Goal: Information Seeking & Learning: Learn about a topic

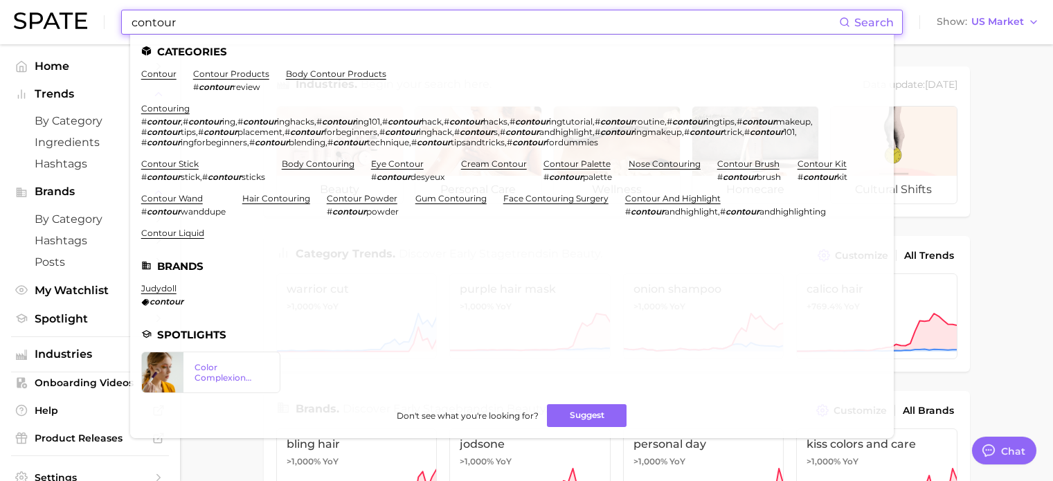
click at [319, 18] on input "contour" at bounding box center [484, 22] width 709 height 24
click at [173, 108] on link "contouring" at bounding box center [165, 108] width 48 height 10
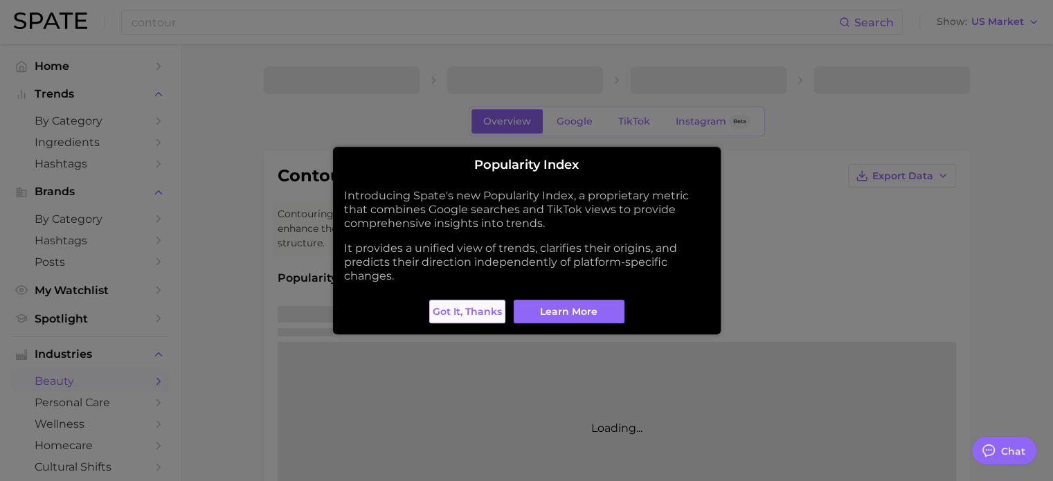
click at [450, 310] on span "Got it, thanks" at bounding box center [467, 312] width 69 height 12
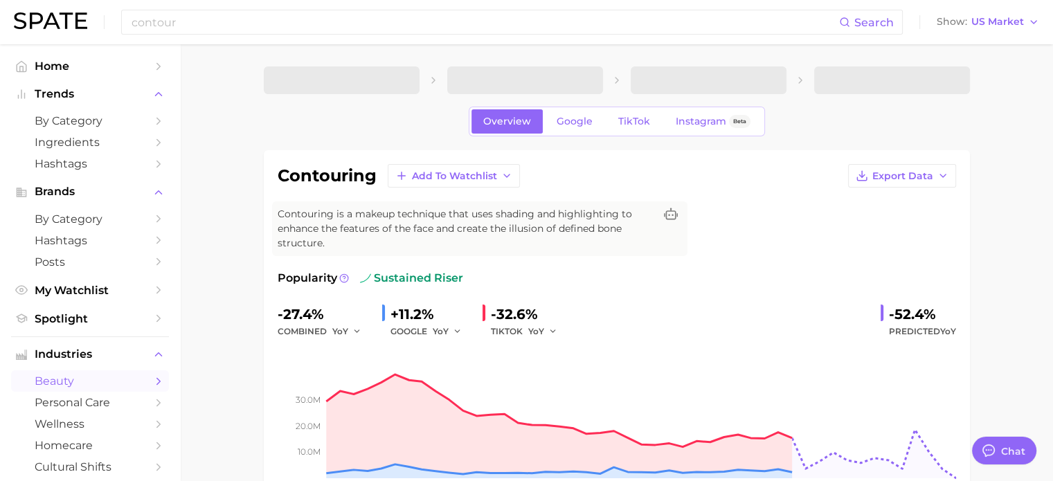
type textarea "x"
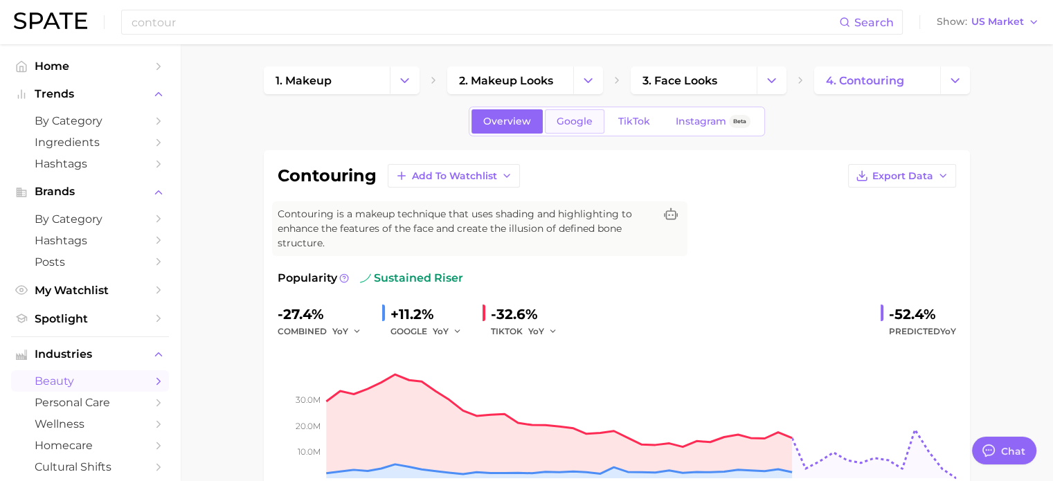
click at [592, 119] on link "Google" at bounding box center [575, 121] width 60 height 24
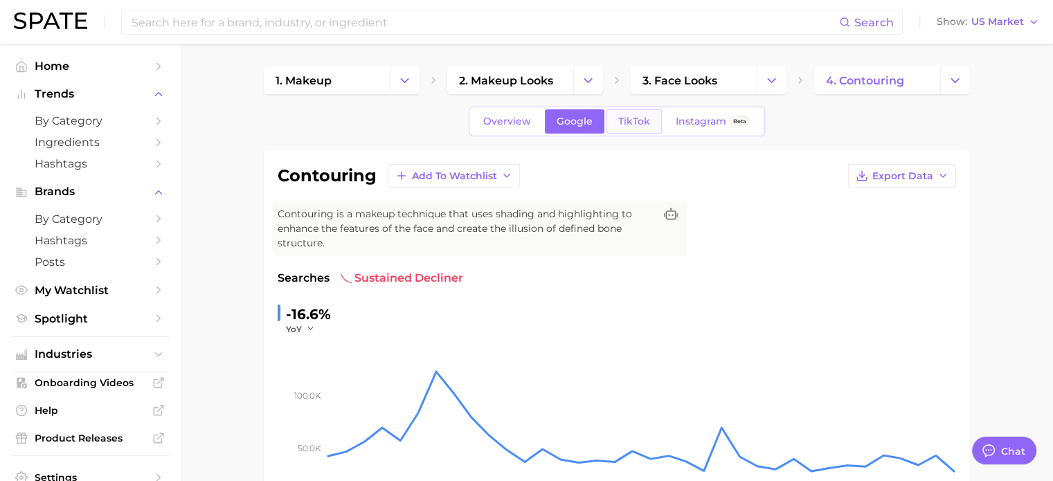
click at [623, 121] on span "TikTok" at bounding box center [635, 122] width 32 height 12
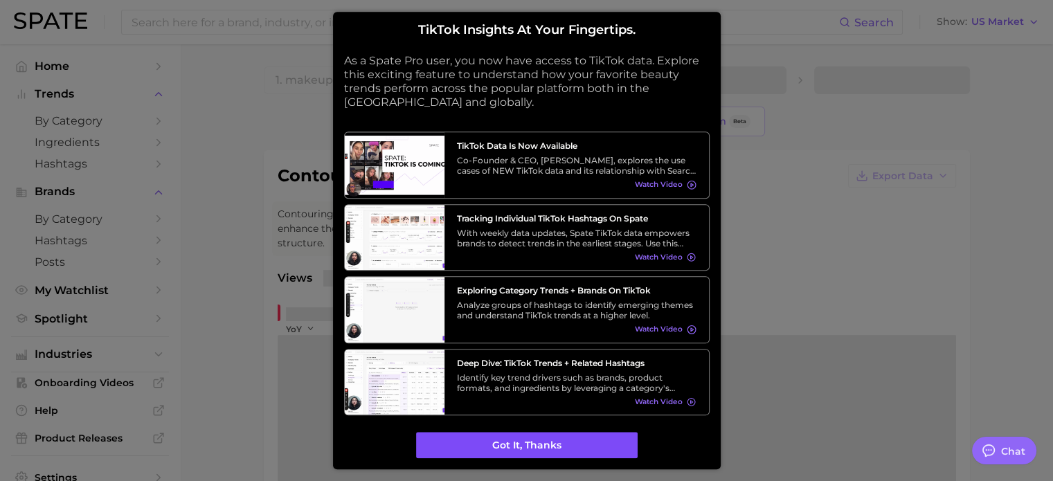
click at [490, 439] on button "Got it, thanks" at bounding box center [527, 446] width 222 height 26
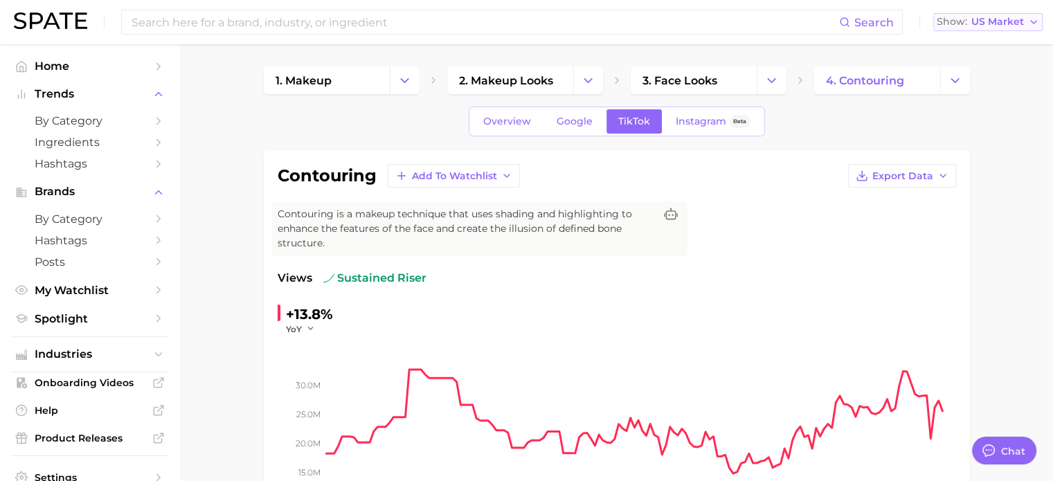
click at [1002, 28] on button "Show US Market" at bounding box center [988, 22] width 109 height 18
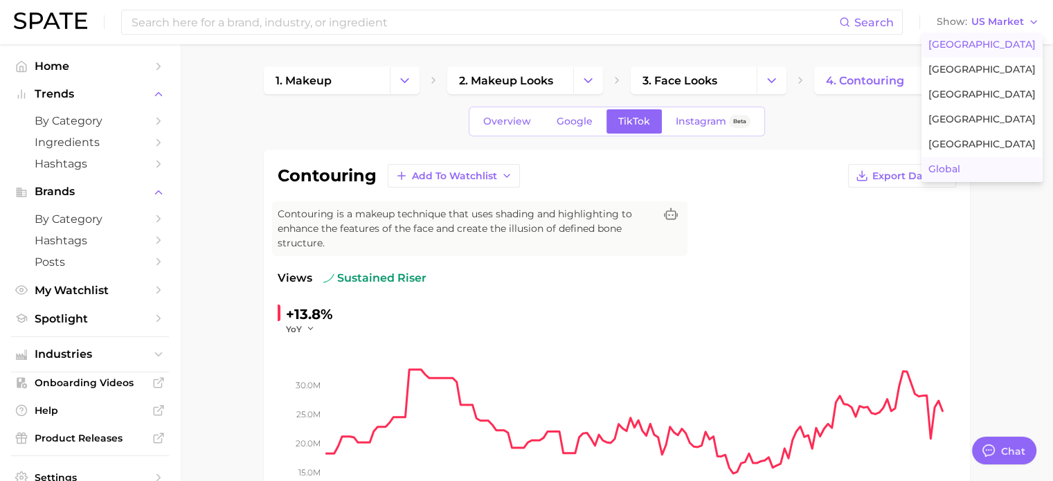
click at [980, 161] on button "Global" at bounding box center [982, 169] width 121 height 25
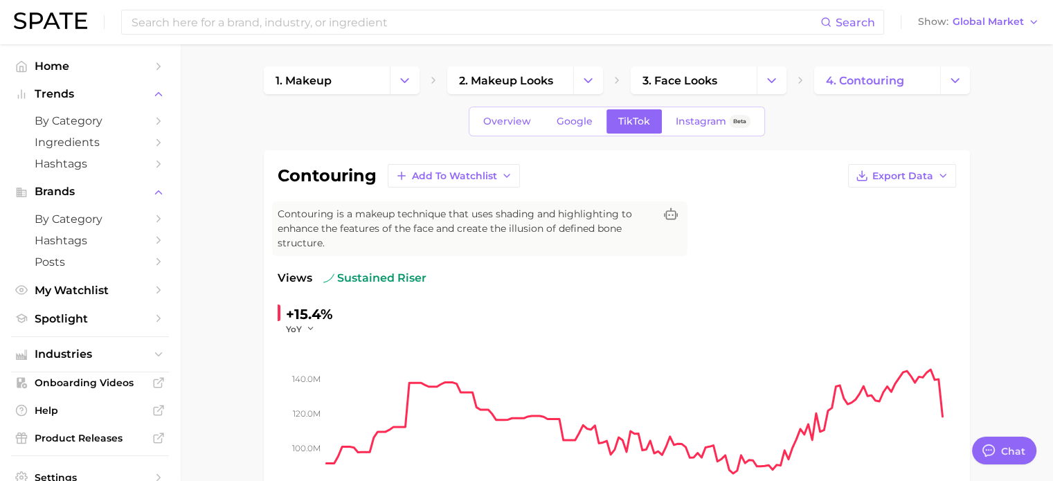
click at [566, 107] on div "Overview Google TikTok Instagram Beta" at bounding box center [617, 122] width 296 height 30
click at [568, 116] on span "Google" at bounding box center [575, 122] width 36 height 12
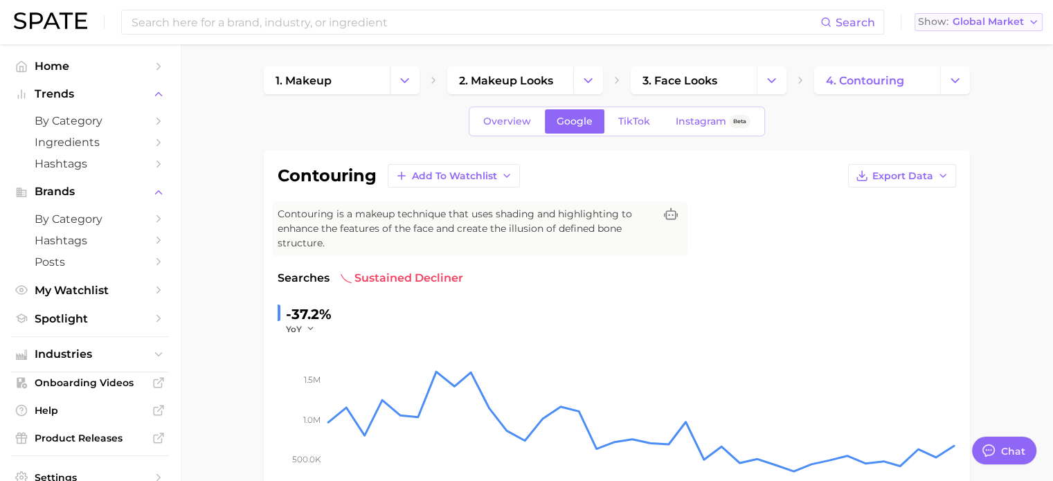
click at [1017, 30] on button "Show Global Market" at bounding box center [979, 22] width 128 height 18
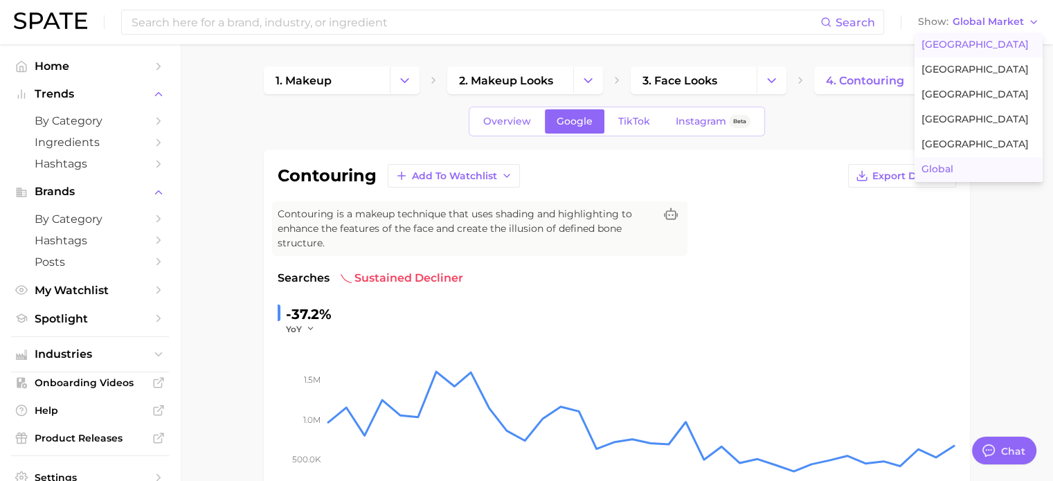
click at [992, 52] on button "[GEOGRAPHIC_DATA]" at bounding box center [979, 45] width 128 height 25
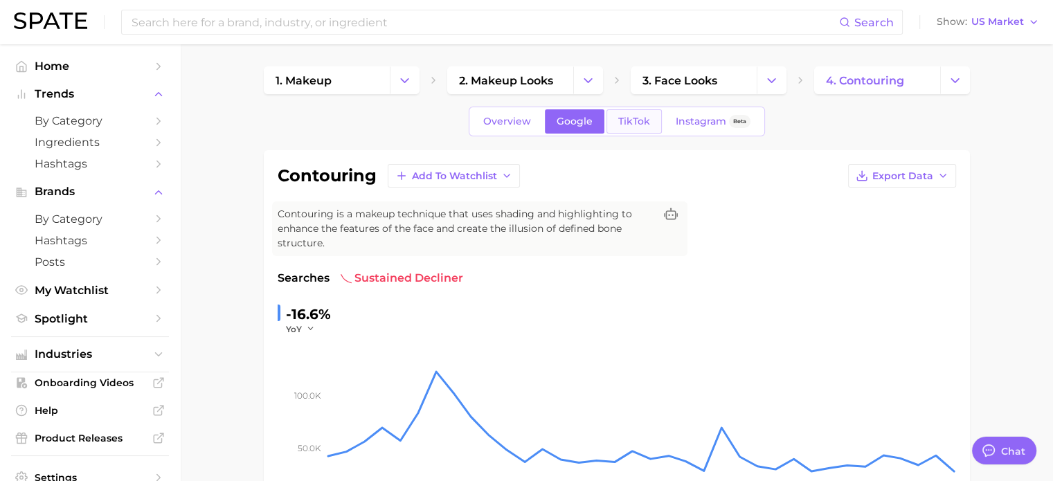
click at [632, 118] on span "TikTok" at bounding box center [635, 122] width 32 height 12
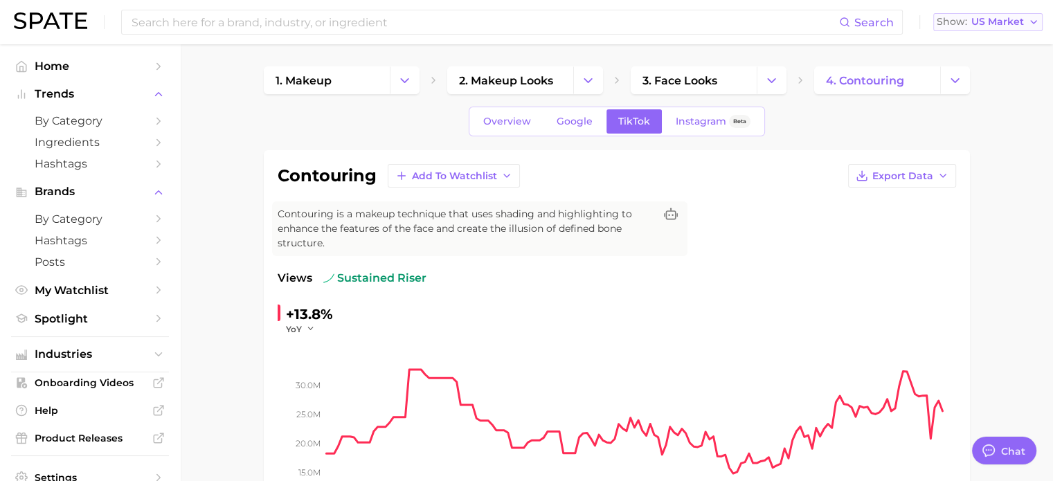
click at [1036, 24] on icon "button" at bounding box center [1034, 22] width 11 height 11
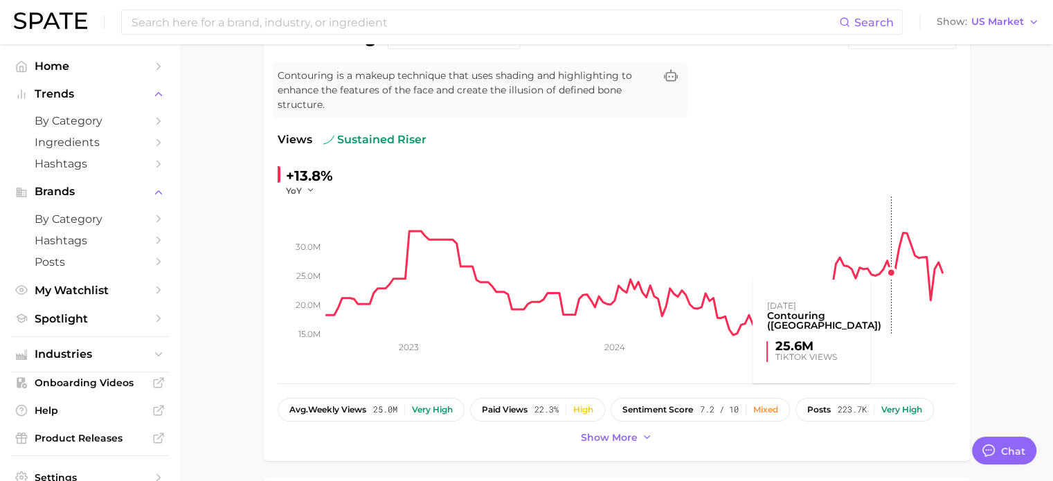
scroll to position [69, 0]
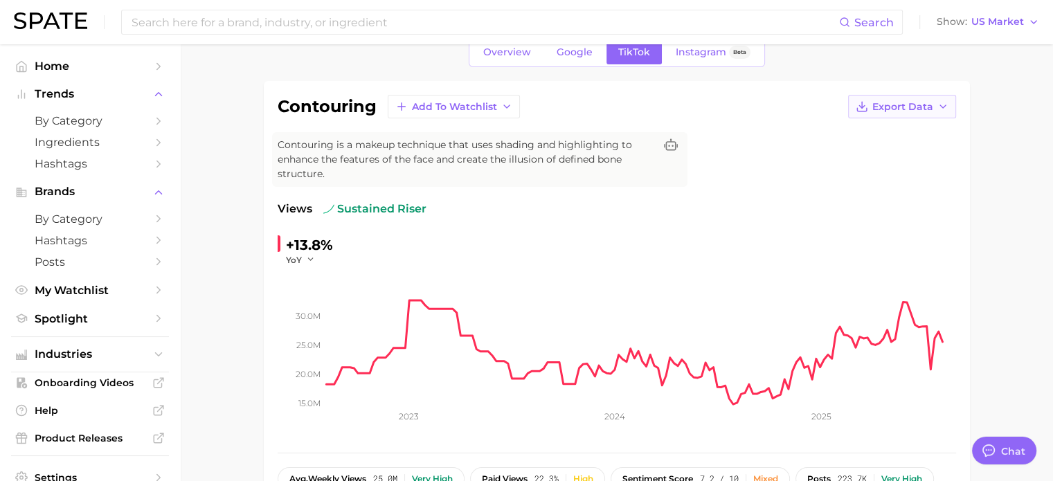
click at [902, 109] on span "Export Data" at bounding box center [903, 107] width 61 height 12
click at [885, 163] on button "Time Series Image" at bounding box center [880, 157] width 152 height 25
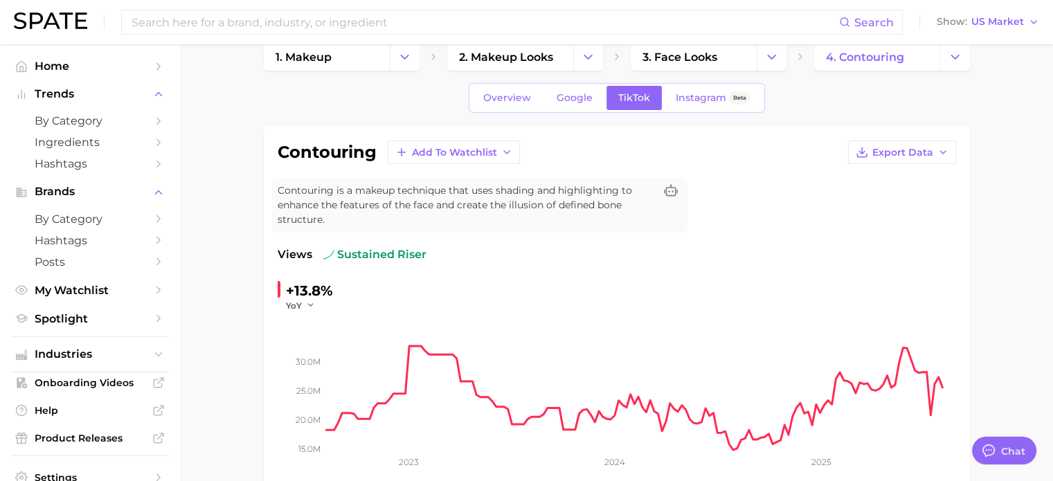
scroll to position [0, 0]
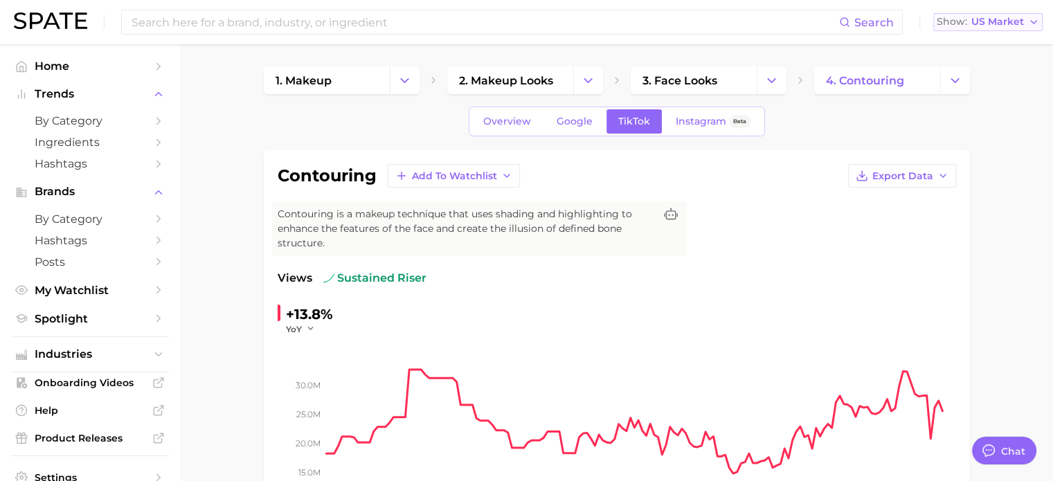
click at [996, 26] on span "US Market" at bounding box center [998, 22] width 53 height 8
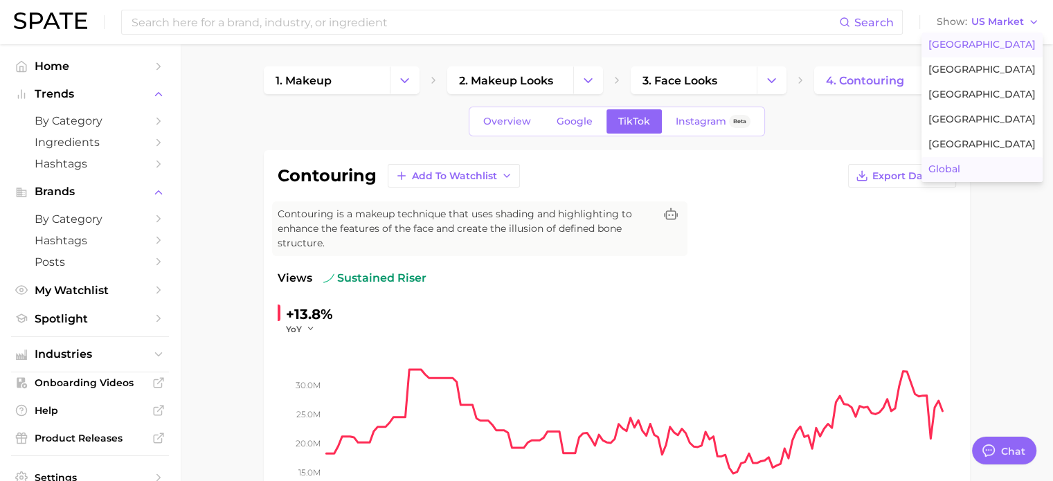
click at [992, 168] on button "Global" at bounding box center [982, 169] width 121 height 25
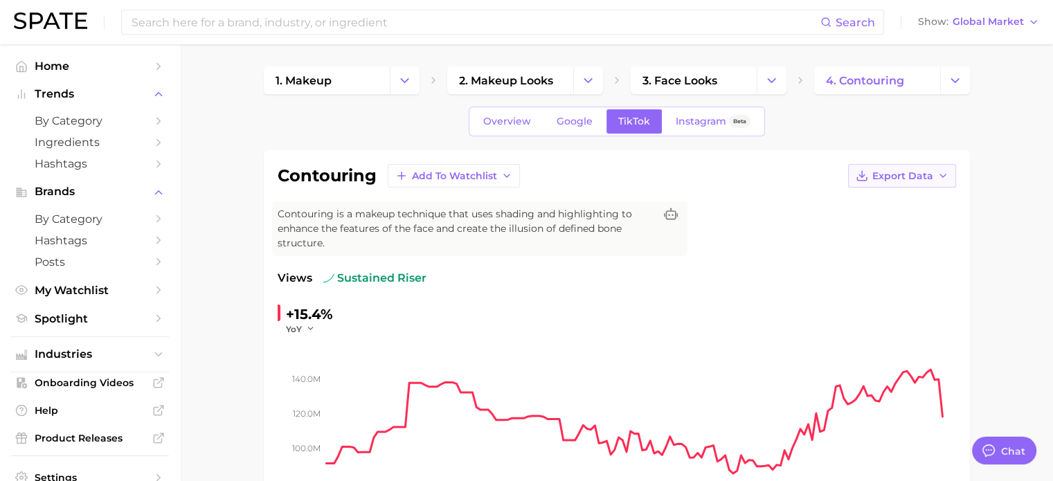
click at [923, 177] on span "Export Data" at bounding box center [903, 176] width 61 height 12
click at [917, 222] on span "Time Series Image" at bounding box center [874, 227] width 93 height 12
click at [1004, 28] on button "Show Global Market" at bounding box center [979, 22] width 128 height 18
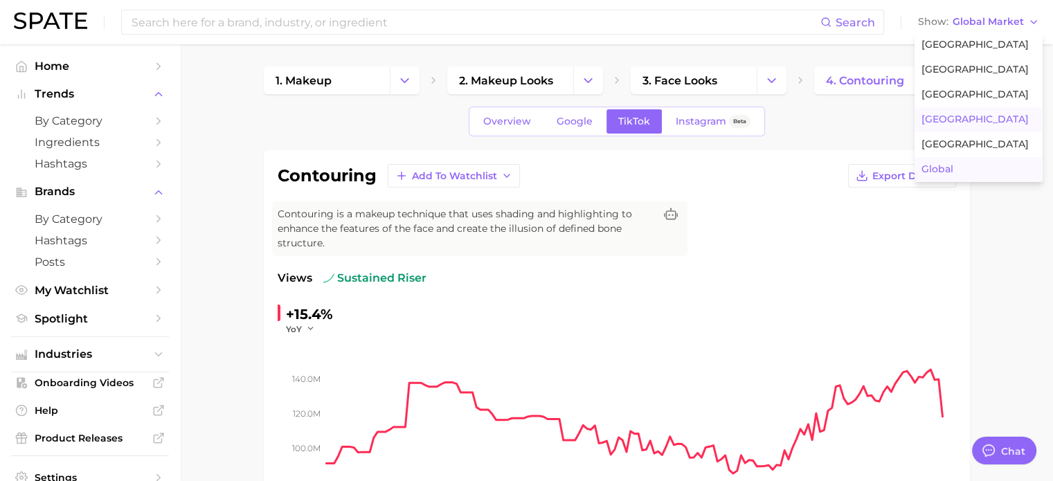
click at [994, 125] on button "[GEOGRAPHIC_DATA]" at bounding box center [979, 119] width 128 height 25
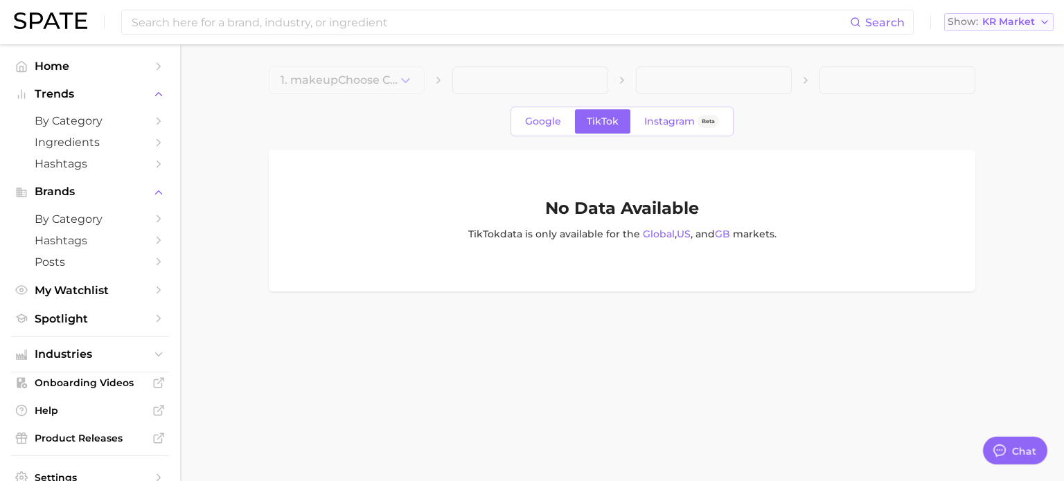
click at [999, 20] on span "KR Market" at bounding box center [1008, 22] width 53 height 8
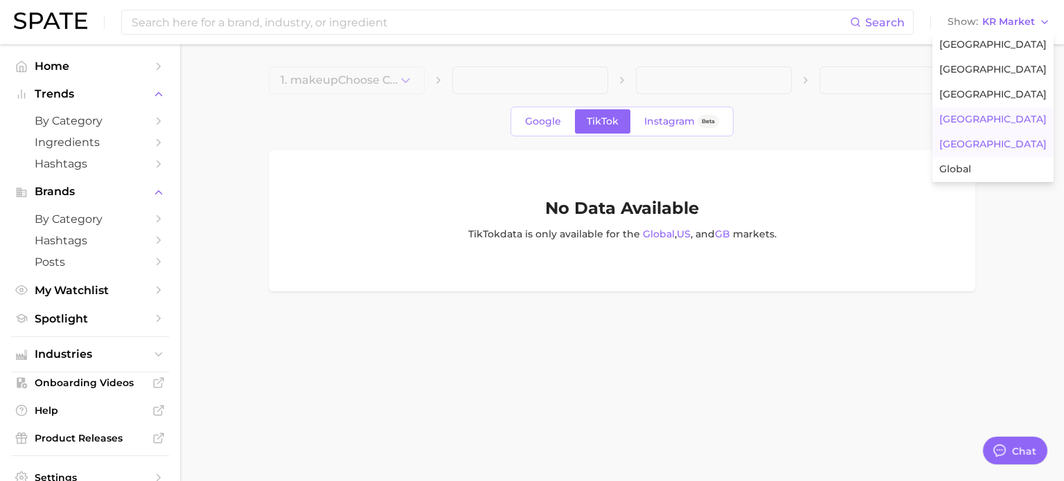
click at [1013, 149] on button "[GEOGRAPHIC_DATA]" at bounding box center [992, 144] width 121 height 25
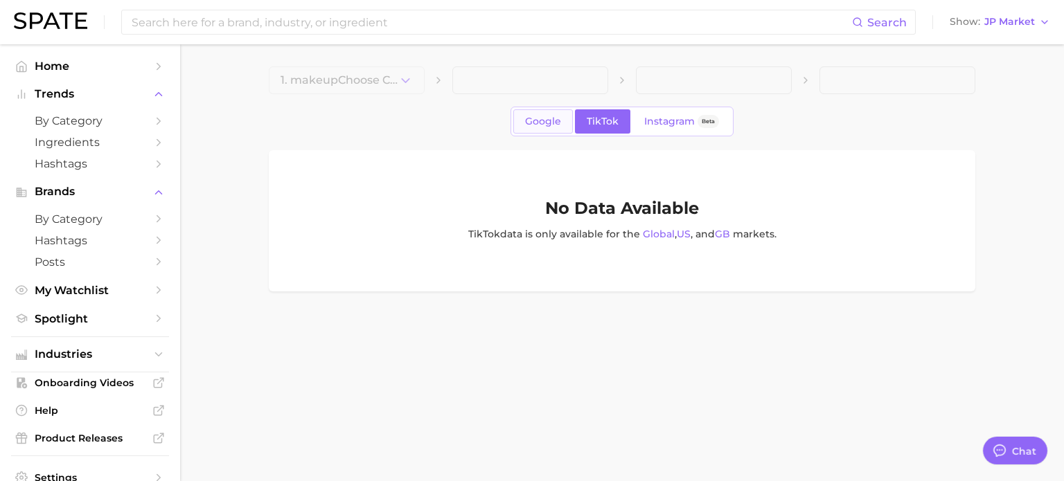
click at [551, 132] on link "Google" at bounding box center [543, 121] width 60 height 24
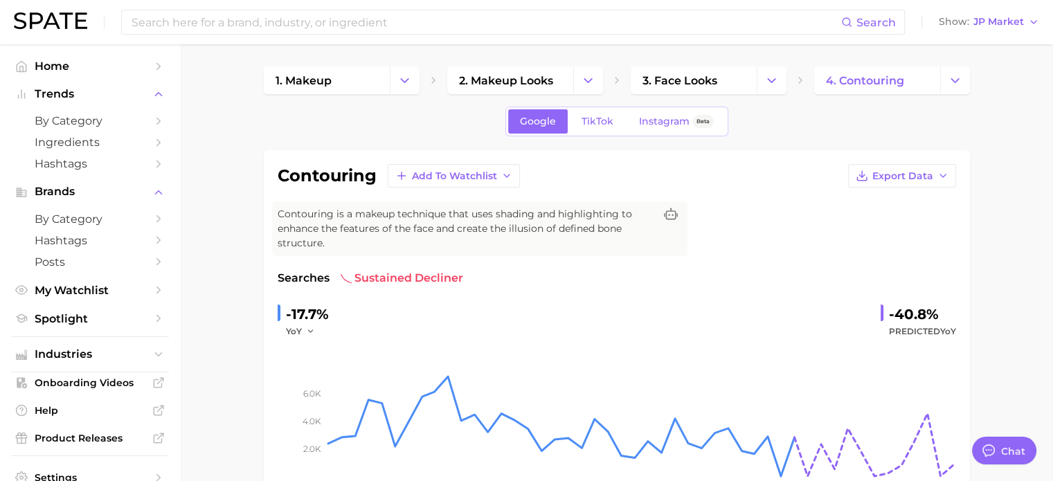
scroll to position [69, 0]
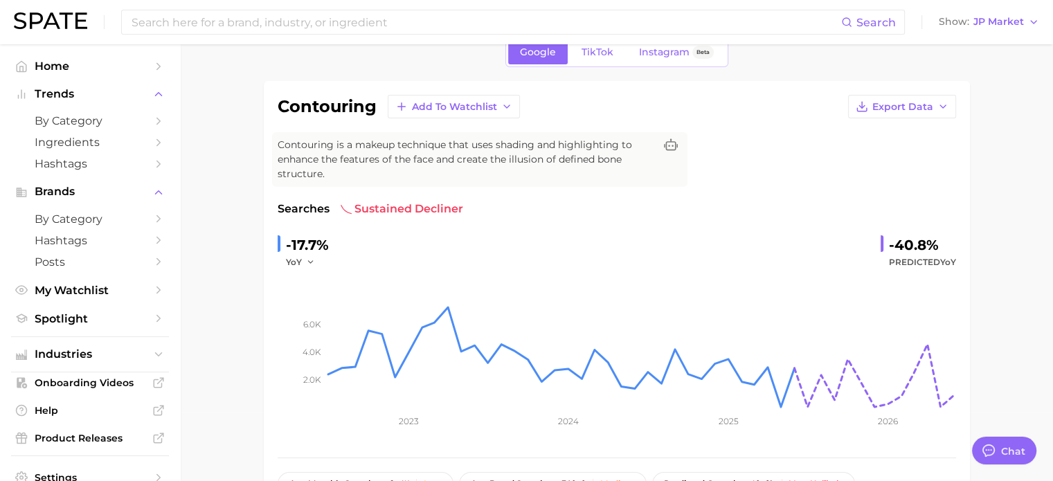
click at [992, 31] on div "Search Show JP Market" at bounding box center [527, 22] width 1026 height 44
click at [994, 28] on button "Show JP Market" at bounding box center [989, 22] width 107 height 18
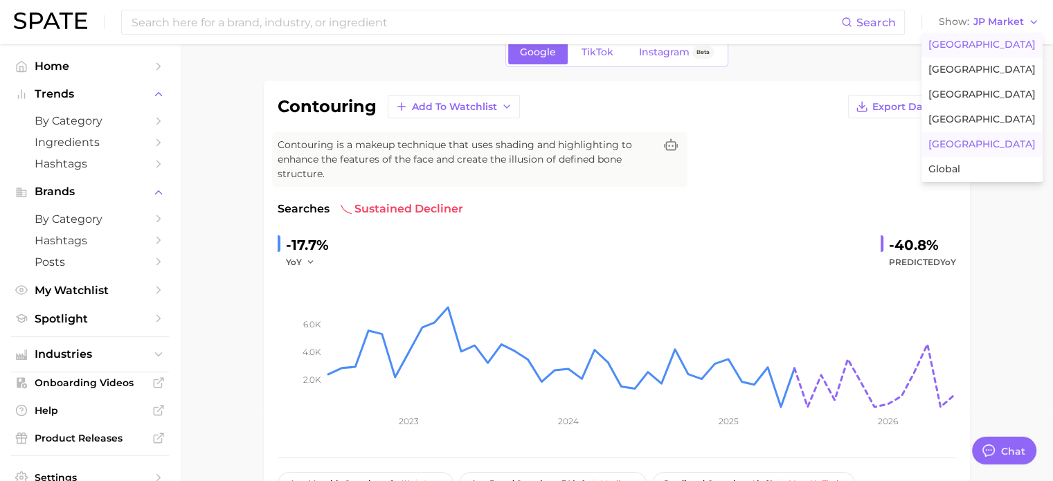
click at [1000, 42] on span "[GEOGRAPHIC_DATA]" at bounding box center [982, 45] width 107 height 12
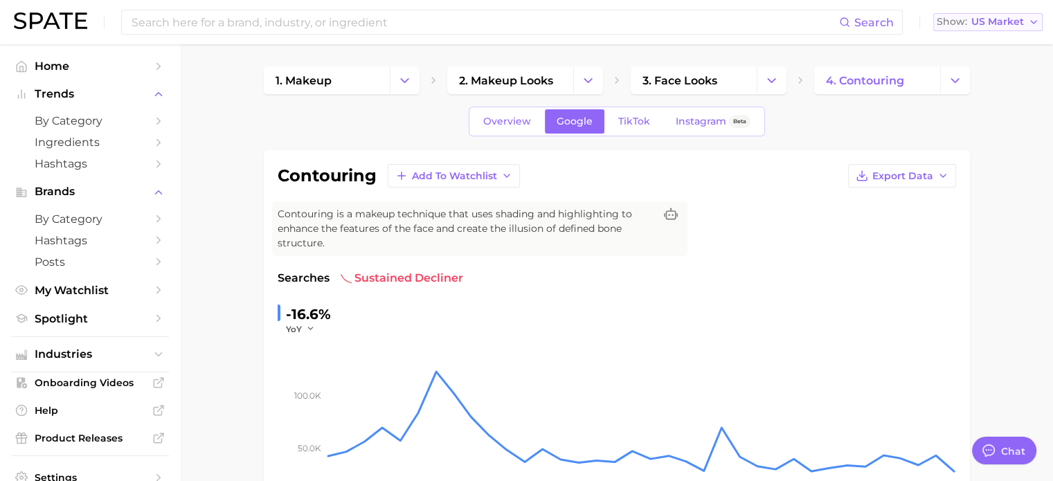
click at [1014, 19] on span "US Market" at bounding box center [998, 22] width 53 height 8
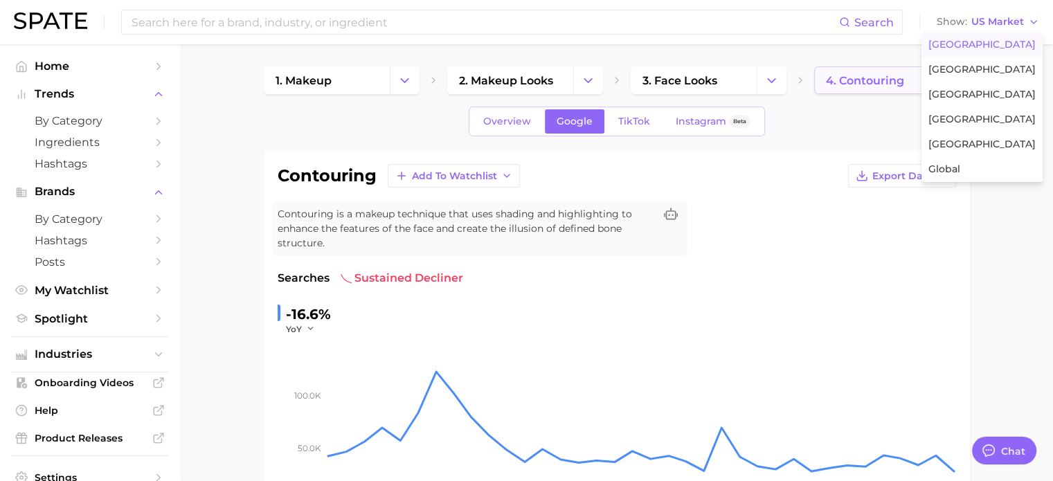
click at [845, 87] on span "4. contouring" at bounding box center [865, 80] width 78 height 13
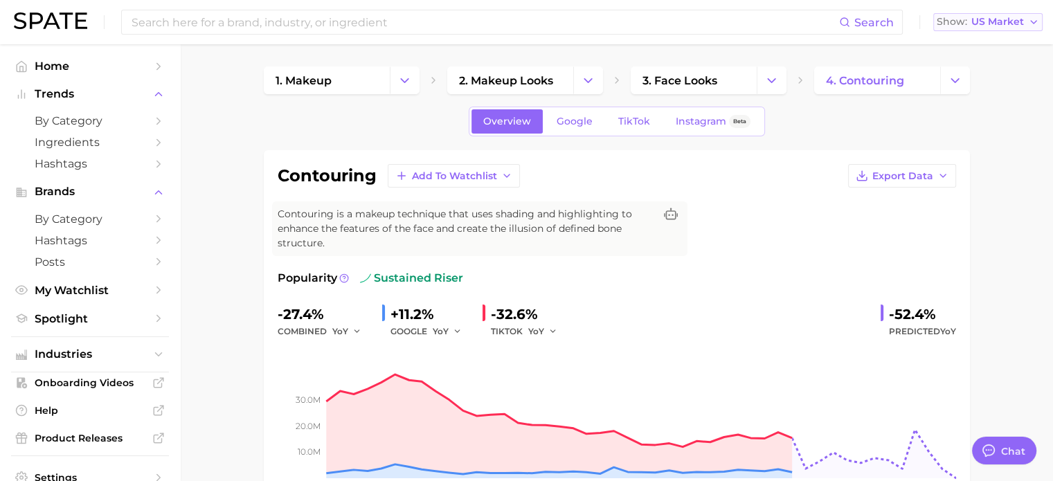
click at [986, 21] on span "US Market" at bounding box center [998, 22] width 53 height 8
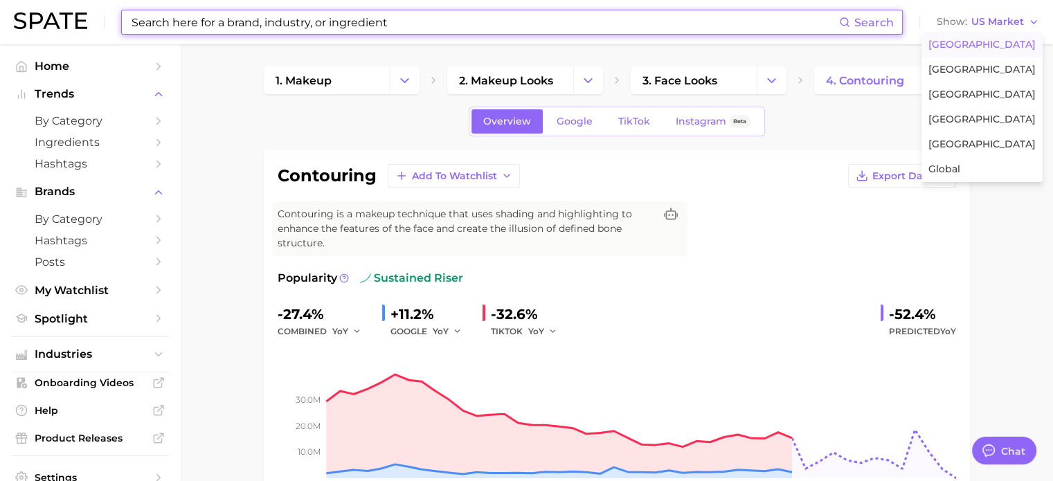
click at [650, 29] on input at bounding box center [484, 22] width 709 height 24
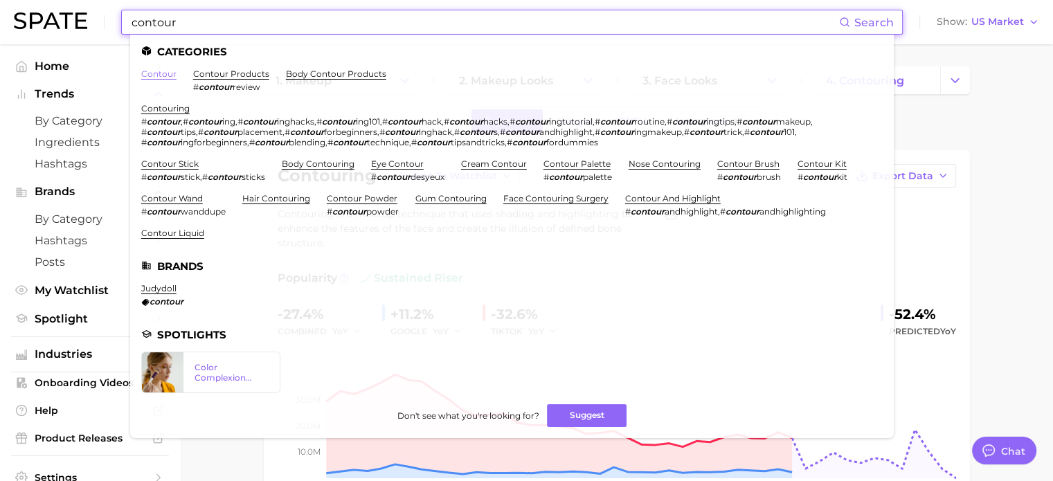
type input "contour"
click at [151, 70] on link "contour" at bounding box center [158, 74] width 35 height 10
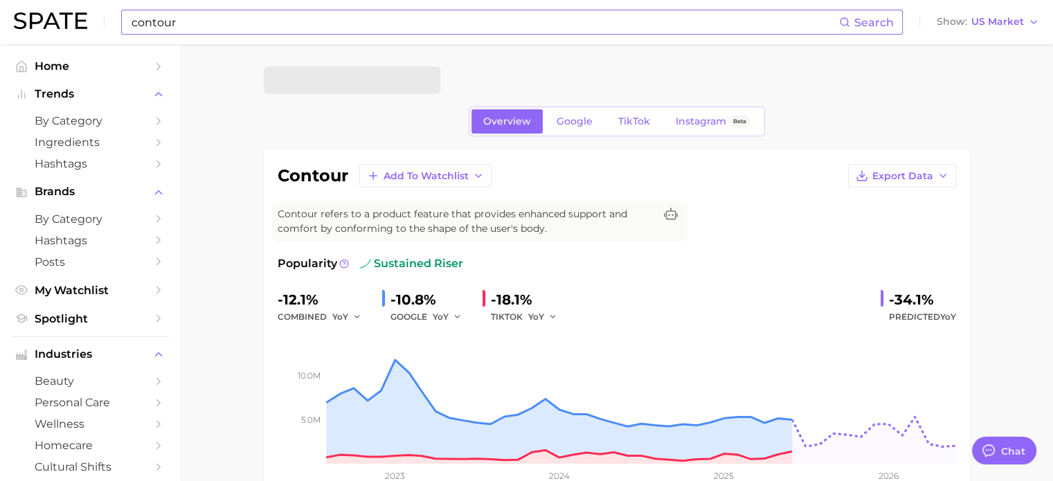
click at [637, 124] on span "TikTok" at bounding box center [635, 122] width 32 height 12
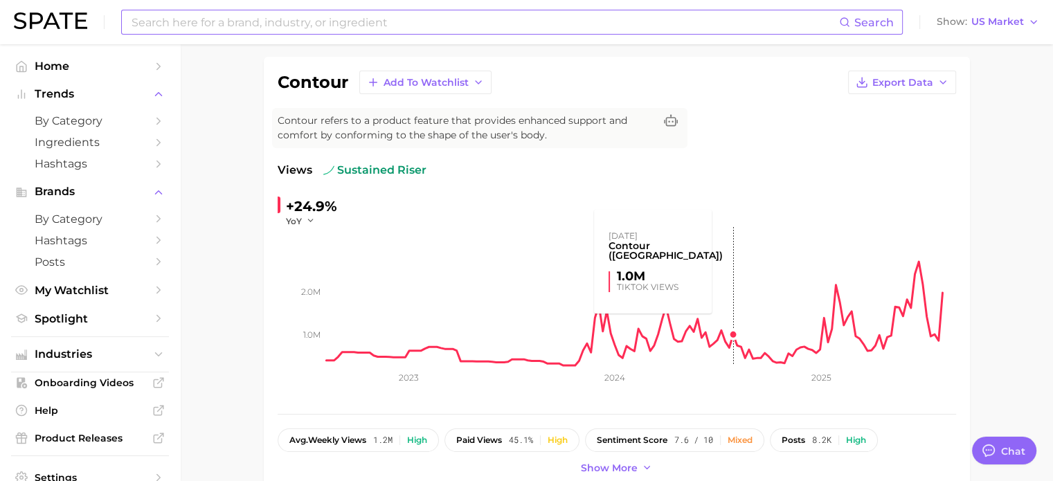
scroll to position [69, 0]
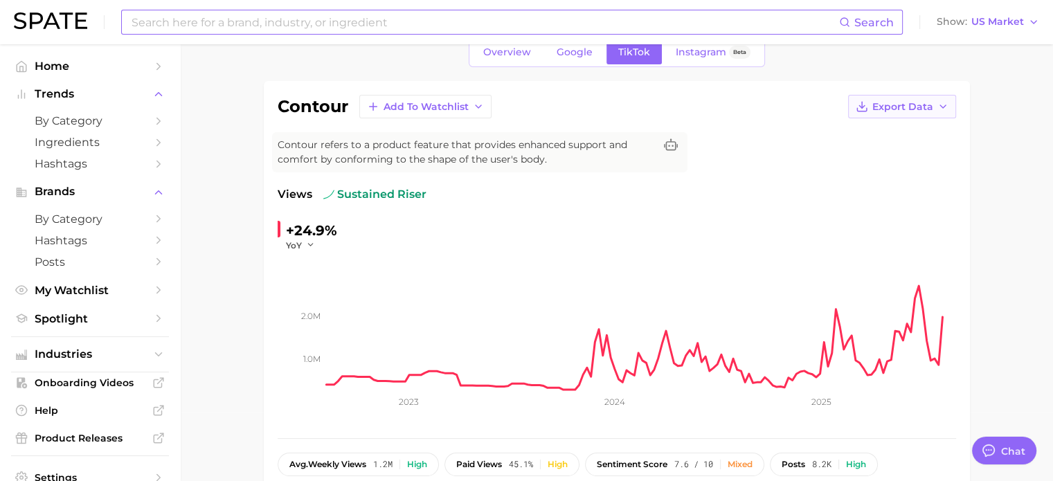
click at [914, 103] on span "Export Data" at bounding box center [903, 107] width 61 height 12
click at [884, 157] on span "Time Series Image" at bounding box center [874, 158] width 93 height 12
click at [1006, 26] on span "US Market" at bounding box center [998, 22] width 53 height 8
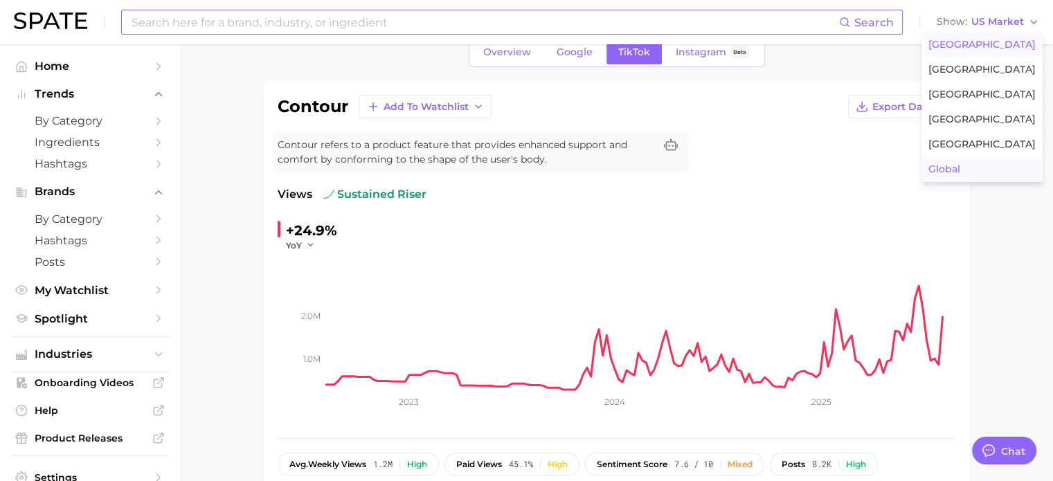
click at [997, 164] on button "Global" at bounding box center [982, 169] width 121 height 25
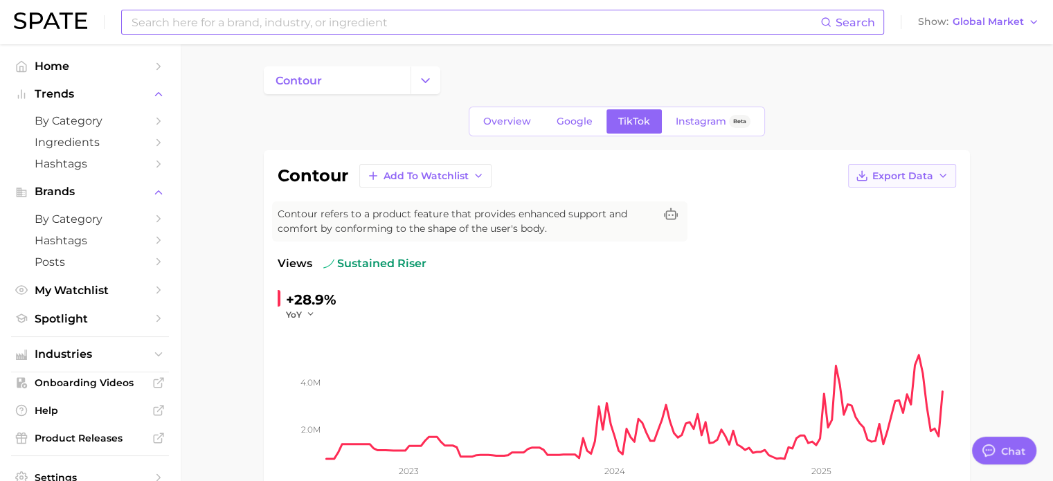
click at [942, 181] on button "Export Data" at bounding box center [902, 176] width 108 height 24
drag, startPoint x: 916, startPoint y: 232, endPoint x: 963, endPoint y: 231, distance: 47.1
click at [916, 231] on button "Time Series Image" at bounding box center [880, 226] width 152 height 25
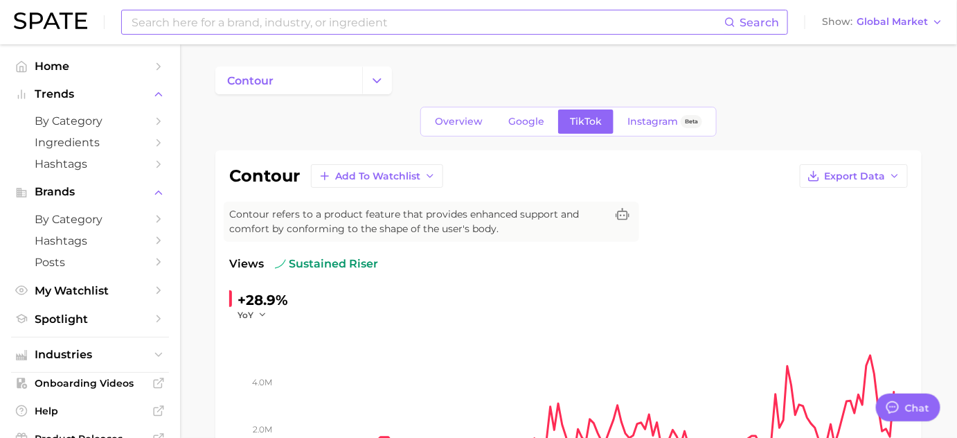
drag, startPoint x: 199, startPoint y: 229, endPoint x: 267, endPoint y: 229, distance: 67.9
click at [501, 119] on link "Google" at bounding box center [527, 121] width 60 height 24
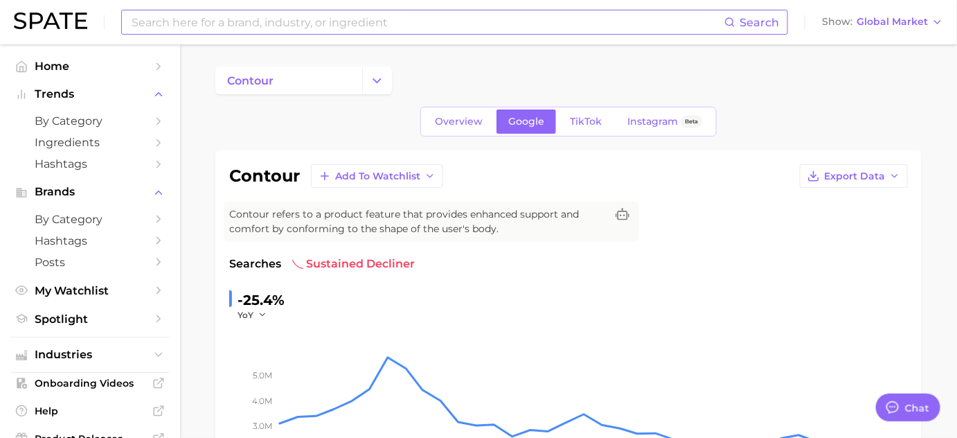
click at [875, 24] on span "Global Market" at bounding box center [892, 22] width 71 height 8
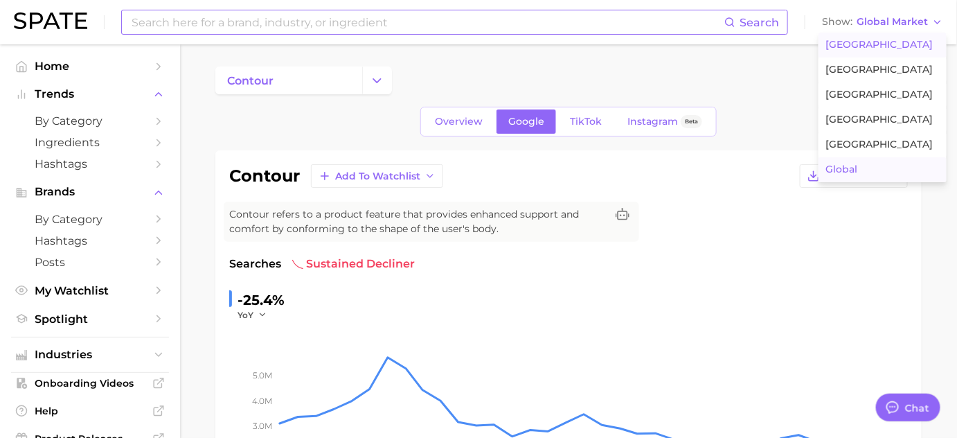
click at [889, 48] on span "[GEOGRAPHIC_DATA]" at bounding box center [879, 45] width 107 height 12
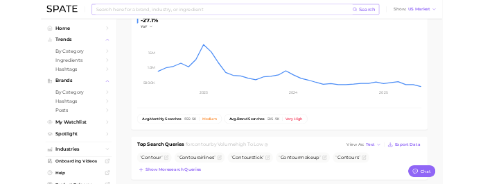
scroll to position [377, 0]
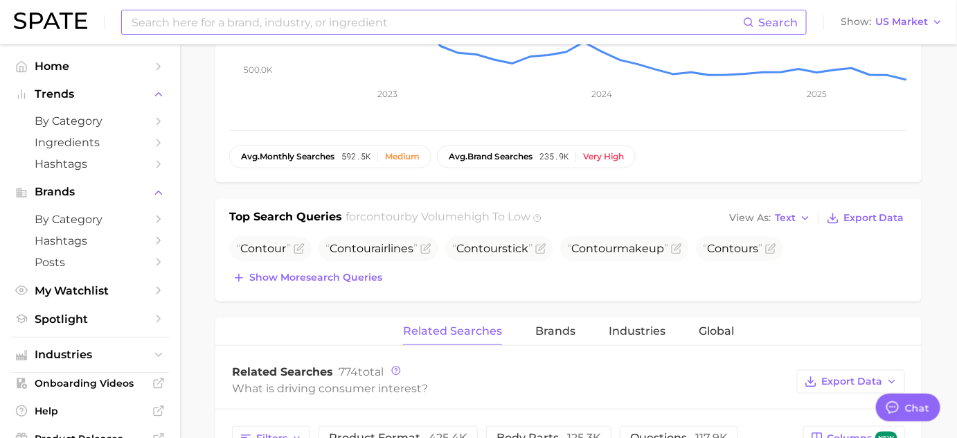
type textarea "x"
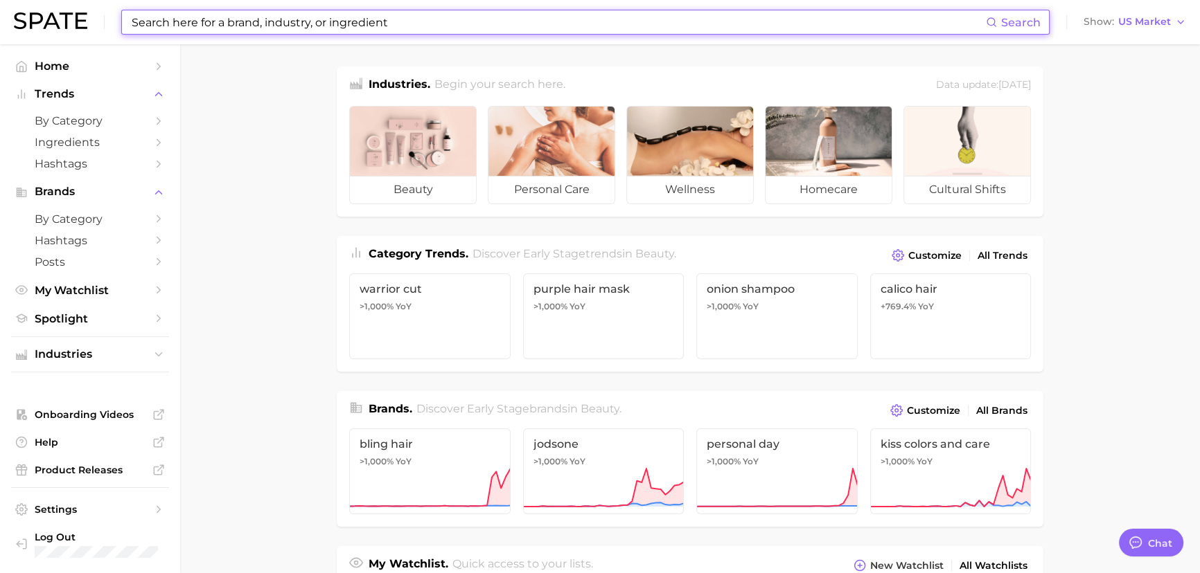
click at [339, 20] on input at bounding box center [557, 22] width 855 height 24
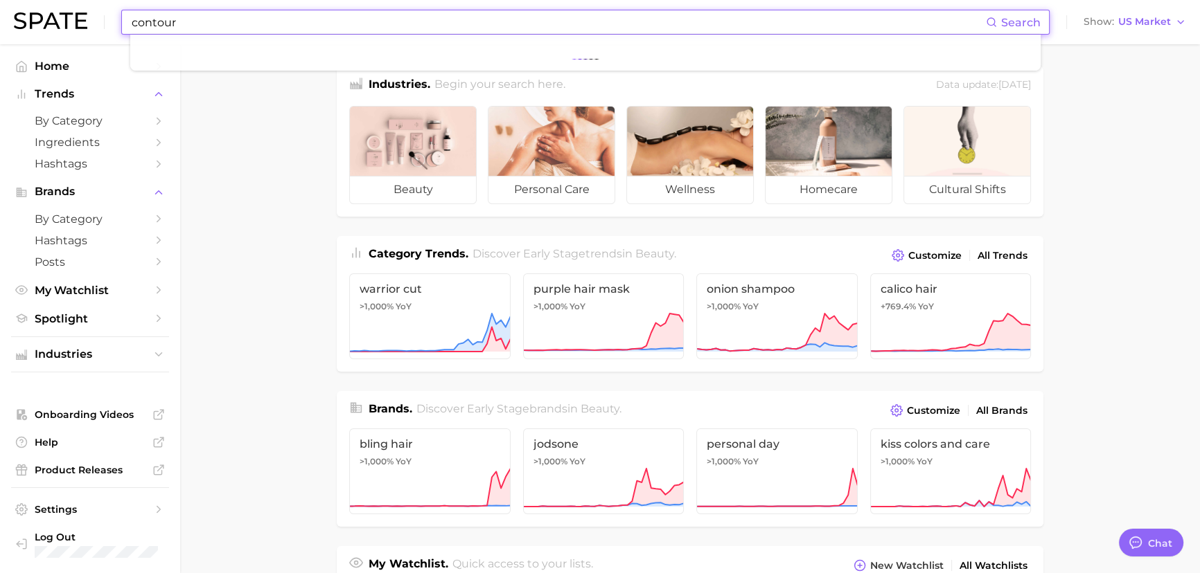
type input "contour"
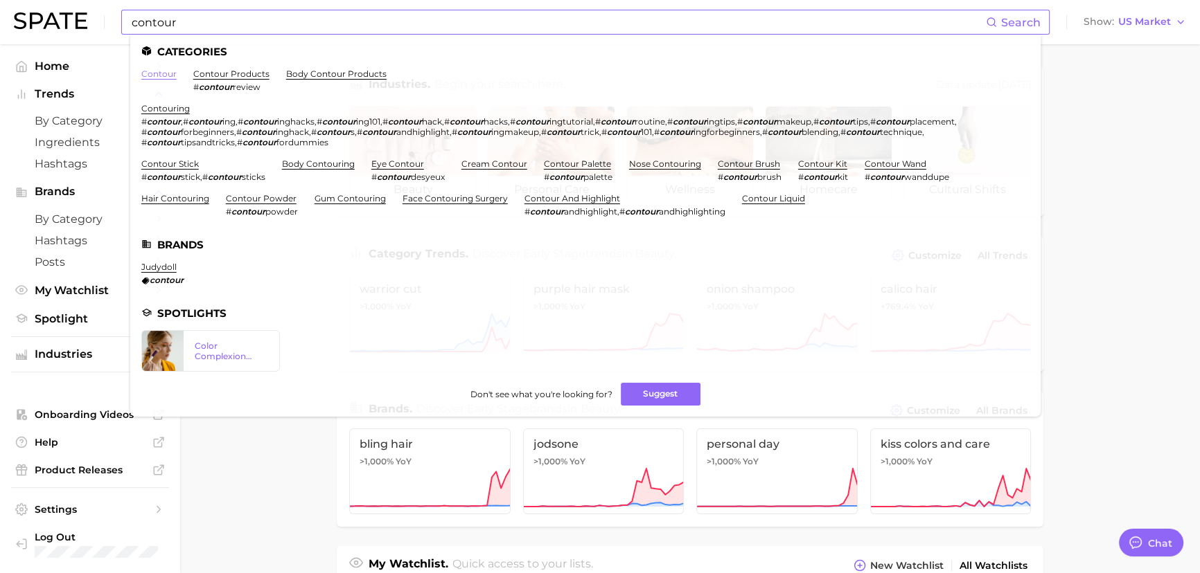
click at [152, 75] on link "contour" at bounding box center [158, 74] width 35 height 10
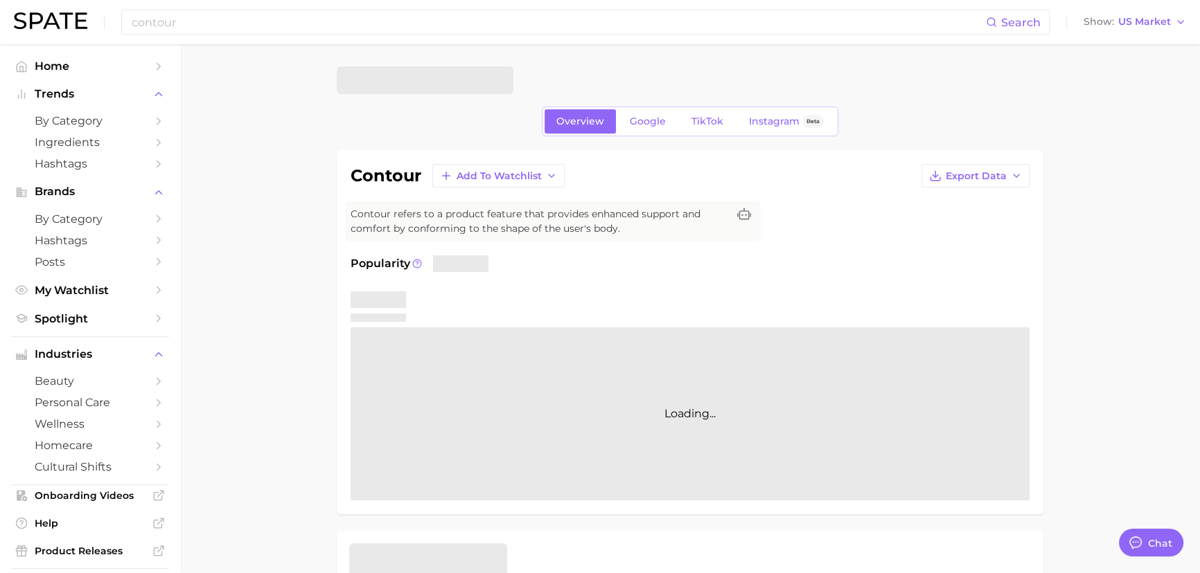
type textarea "x"
click at [492, 121] on span "Google" at bounding box center [648, 122] width 36 height 12
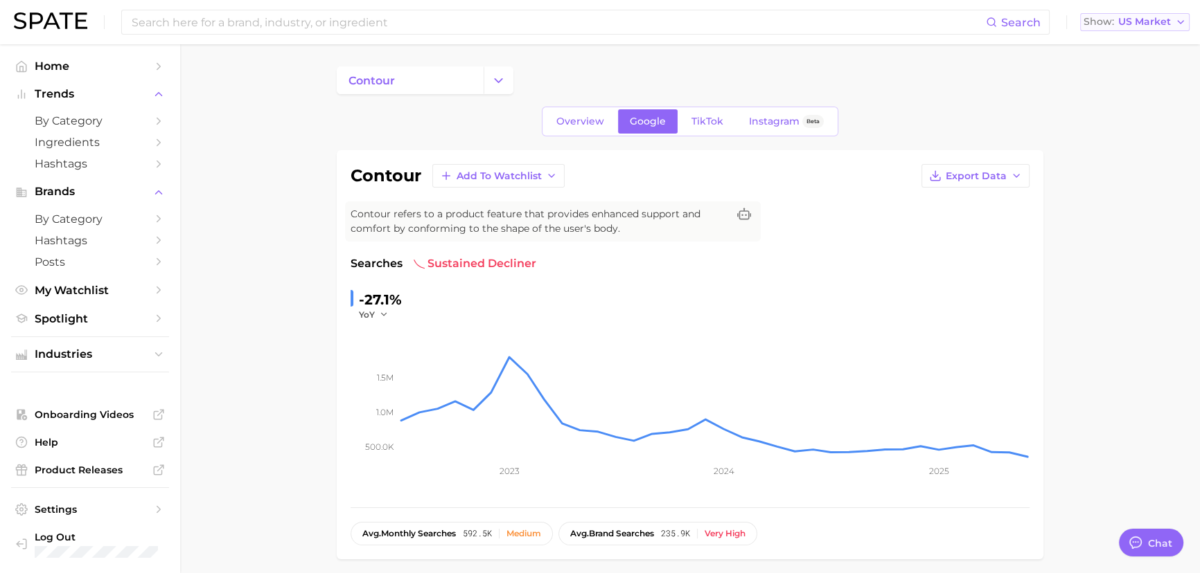
click at [492, 28] on button "Show US Market" at bounding box center [1134, 22] width 109 height 18
click at [492, 111] on button "[GEOGRAPHIC_DATA]" at bounding box center [1128, 119] width 121 height 25
